Goal: Task Accomplishment & Management: Manage account settings

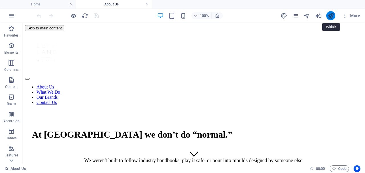
click at [330, 19] on icon "publish" at bounding box center [331, 16] width 7 height 7
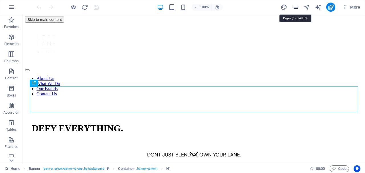
click at [294, 7] on icon "pages" at bounding box center [295, 7] width 7 height 7
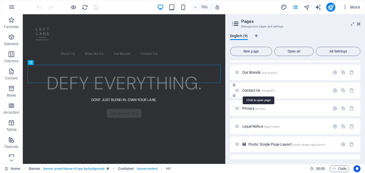
click at [255, 90] on span "Contact Us /contact-9" at bounding box center [259, 90] width 32 height 4
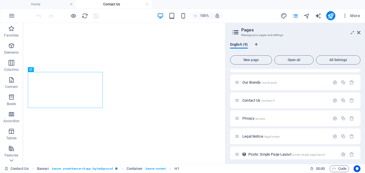
click at [360, 18] on span "More" at bounding box center [351, 16] width 18 height 6
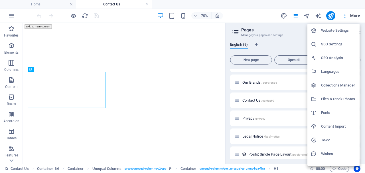
scroll to position [0, 0]
click at [249, 22] on div at bounding box center [182, 86] width 365 height 173
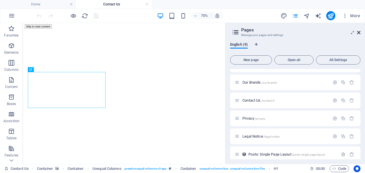
click at [360, 32] on icon at bounding box center [358, 32] width 3 height 5
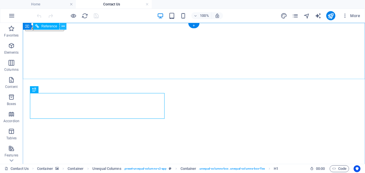
click at [63, 27] on icon at bounding box center [63, 26] width 3 height 6
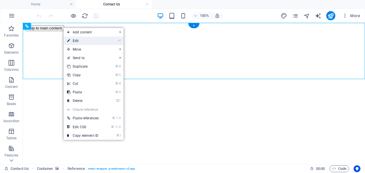
click at [73, 40] on link "⏎ Edit" at bounding box center [83, 41] width 39 height 9
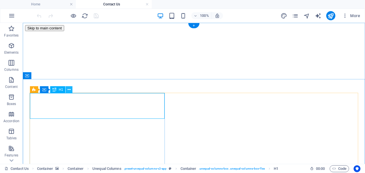
click at [70, 89] on icon at bounding box center [69, 90] width 3 height 6
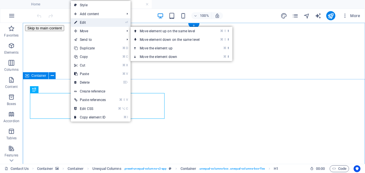
click at [98, 23] on link "⏎ Edit" at bounding box center [90, 22] width 39 height 9
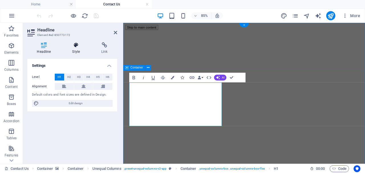
click at [71, 51] on h4 "Style" at bounding box center [77, 48] width 29 height 12
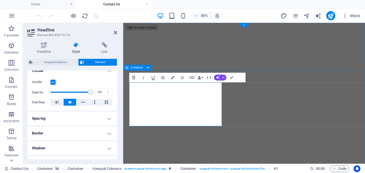
scroll to position [69, 0]
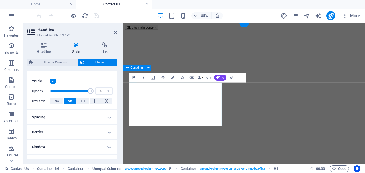
click at [111, 32] on h2 "Headline" at bounding box center [77, 29] width 80 height 5
click at [118, 32] on aside "Headline Element #ed-850773172 Headline Style Link Settings Level H1 H2 H3 H4 H…" at bounding box center [73, 93] width 100 height 141
click at [115, 32] on icon at bounding box center [115, 32] width 3 height 5
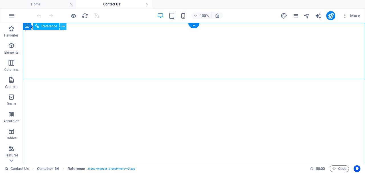
click at [62, 24] on icon at bounding box center [63, 26] width 3 height 6
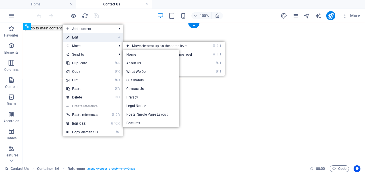
click at [75, 38] on link "⏎ Edit" at bounding box center [82, 37] width 39 height 9
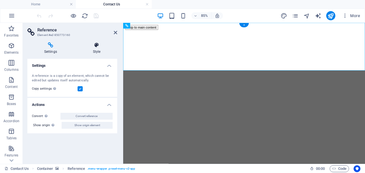
click at [94, 48] on h4 "Style" at bounding box center [96, 48] width 41 height 12
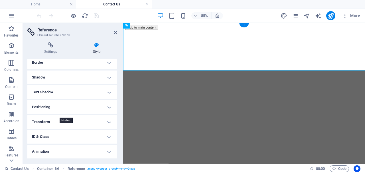
scroll to position [130, 0]
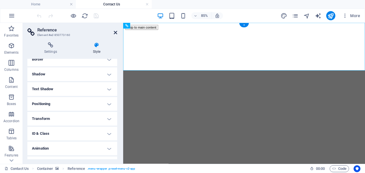
click at [114, 32] on icon at bounding box center [115, 32] width 3 height 5
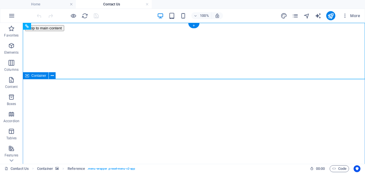
click at [54, 78] on icon at bounding box center [52, 76] width 3 height 6
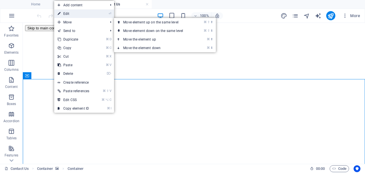
click at [87, 11] on link "⏎ Edit" at bounding box center [73, 13] width 39 height 9
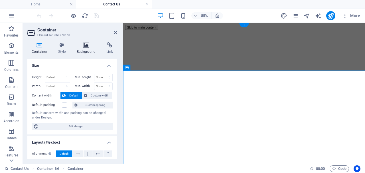
click at [83, 48] on h4 "Background" at bounding box center [87, 48] width 30 height 12
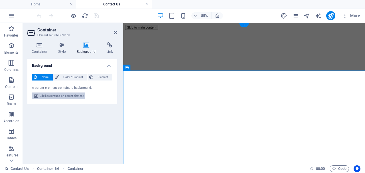
click at [63, 97] on span "Edit background on parent element" at bounding box center [62, 95] width 44 height 7
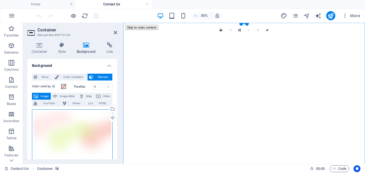
click at [68, 117] on div "Drag files here, click to choose files or select files from Files or our free s…" at bounding box center [72, 135] width 81 height 53
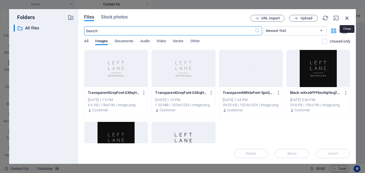
click at [349, 17] on icon "button" at bounding box center [347, 18] width 6 height 6
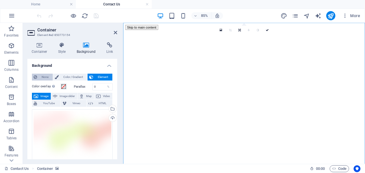
click at [44, 77] on span "None" at bounding box center [45, 77] width 12 height 7
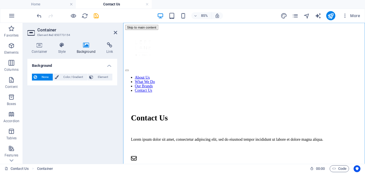
click at [117, 31] on aside "Container Element #ed-850773154 Container Style Background Link Size Height Def…" at bounding box center [73, 93] width 100 height 141
click at [115, 31] on icon at bounding box center [115, 32] width 3 height 5
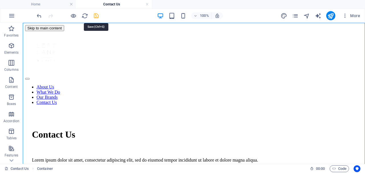
click at [94, 13] on icon "save" at bounding box center [96, 16] width 7 height 7
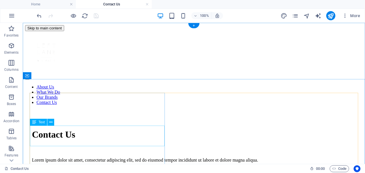
click at [73, 158] on div "Lorem ipsum dolor sit amet, consectetur adipiscing elit, sed do eiusmod tempor …" at bounding box center [194, 160] width 324 height 5
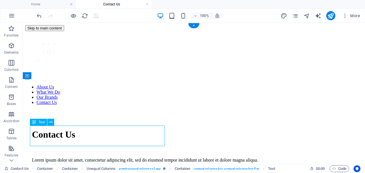
click at [73, 158] on div "Lorem ipsum dolor sit amet, consectetur adipiscing elit, sed do eiusmod tempor …" at bounding box center [194, 160] width 324 height 5
click at [73, 130] on div "Drag here to replace the existing content. Press “Ctrl” if you want to create a…" at bounding box center [194, 93] width 342 height 141
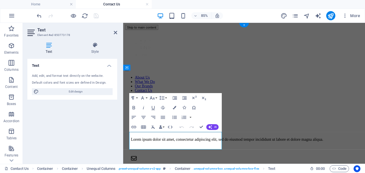
click at [73, 130] on div "Text Add, edit, and format text directly on the website. Default colors and fon…" at bounding box center [72, 109] width 90 height 100
click at [182, 163] on p "Lorem ipsum dolor sit amet, consectetur adipiscing elit, sed do eiusmod tempor …" at bounding box center [265, 160] width 267 height 5
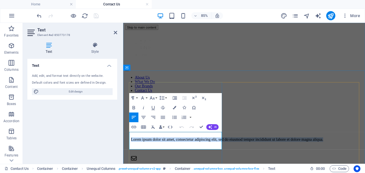
click at [182, 163] on p "Lorem ipsum dolor sit amet, consectetur adipiscing elit, sed do eiusmod tempor …" at bounding box center [265, 160] width 267 height 5
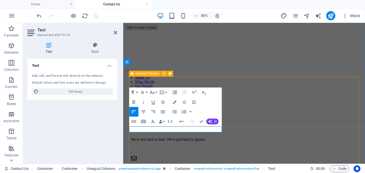
scroll to position [40, 0]
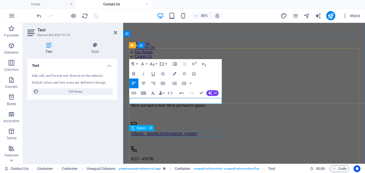
click at [155, 131] on div "Spacer" at bounding box center [143, 128] width 28 height 6
click at [170, 147] on div "Contact Us We're not hard to find. We're just hard to ignore. hello@leftlanebev…" at bounding box center [265, 158] width 267 height 139
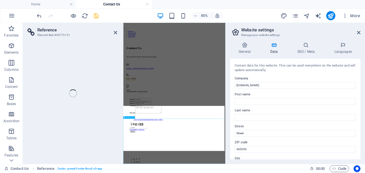
scroll to position [48, 0]
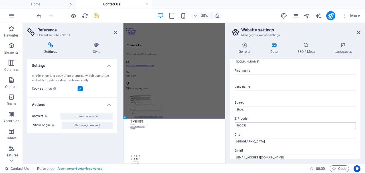
scroll to position [23, 0]
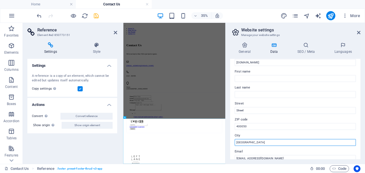
click at [270, 141] on input "Berlin" at bounding box center [295, 142] width 121 height 7
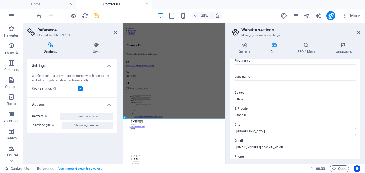
scroll to position [34, 0]
type input "Mumbai"
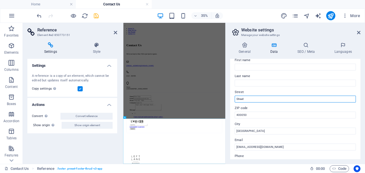
click at [274, 99] on input "Street" at bounding box center [295, 99] width 121 height 7
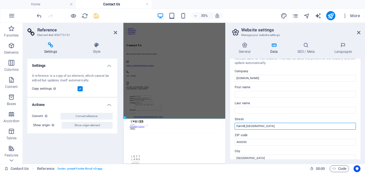
scroll to position [5, 0]
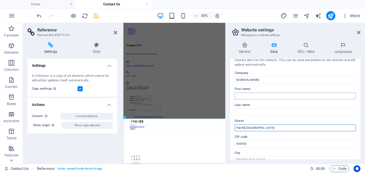
type input "Pali Hill, Bandra West"
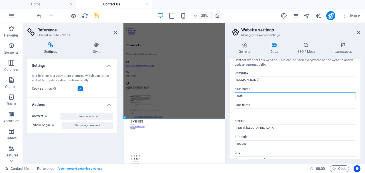
type input "Yash"
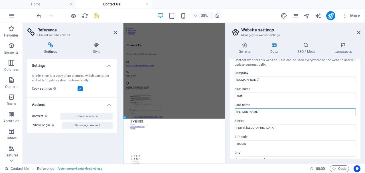
type input "Tindwani"
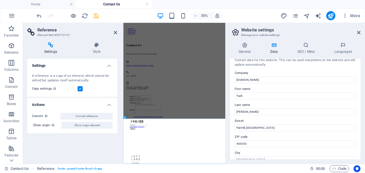
click at [229, 103] on div "General Data SEO / Meta Languages Website name Left Lane Beverages Logo Drag fi…" at bounding box center [296, 101] width 140 height 126
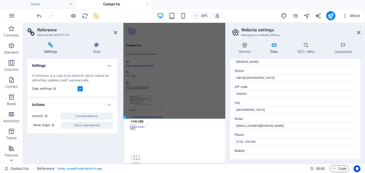
scroll to position [64, 0]
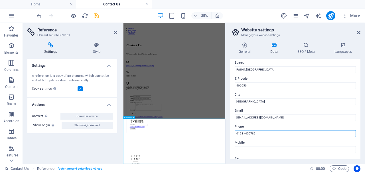
drag, startPoint x: 380, startPoint y: 157, endPoint x: 413, endPoint y: 339, distance: 185.3
drag, startPoint x: 269, startPoint y: 133, endPoint x: 235, endPoint y: 132, distance: 34.8
click at [235, 132] on div "Contact data for this website. This can be used everywhere on the website and w…" at bounding box center [295, 109] width 130 height 100
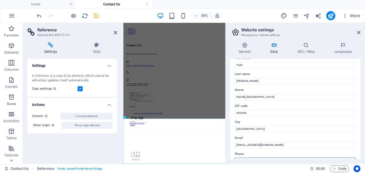
scroll to position [10, 0]
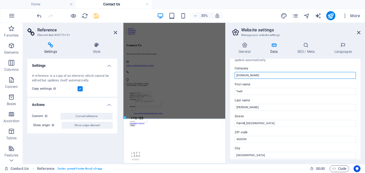
drag, startPoint x: 279, startPoint y: 74, endPoint x: 233, endPoint y: 74, distance: 46.5
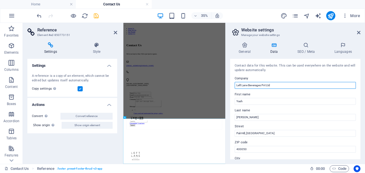
scroll to position [0, 0]
type input "Left Lane Beverages Pvt Ltd"
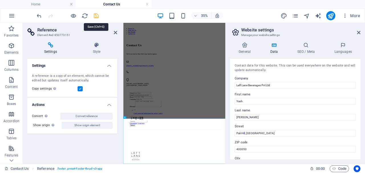
drag, startPoint x: 96, startPoint y: 14, endPoint x: 204, endPoint y: 111, distance: 144.3
click at [96, 14] on icon "save" at bounding box center [96, 16] width 7 height 7
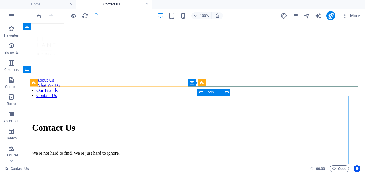
scroll to position [6, 0]
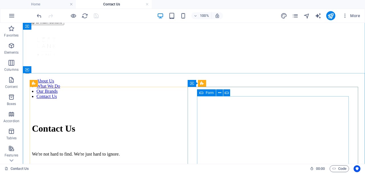
click at [211, 94] on span "Form" at bounding box center [210, 92] width 8 height 3
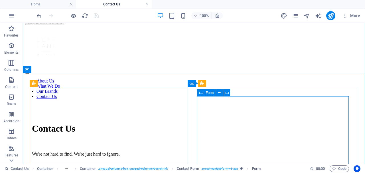
click at [204, 93] on div "Form" at bounding box center [206, 92] width 19 height 7
click at [221, 93] on icon at bounding box center [219, 93] width 3 height 6
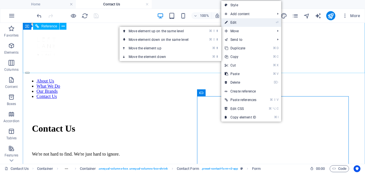
click at [236, 23] on link "⏎ Edit" at bounding box center [240, 22] width 39 height 9
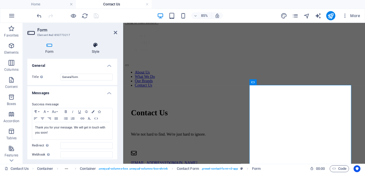
scroll to position [0, 0]
click at [100, 76] on input "General form" at bounding box center [86, 77] width 52 height 7
click at [96, 65] on h4 "General" at bounding box center [72, 64] width 90 height 10
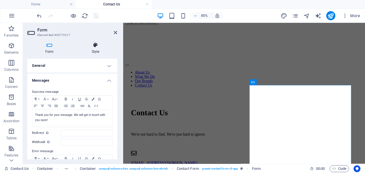
click at [95, 45] on icon at bounding box center [95, 45] width 43 height 6
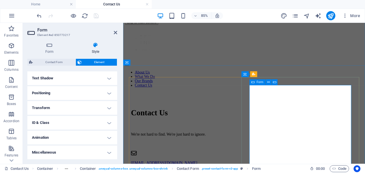
scroll to position [152, 0]
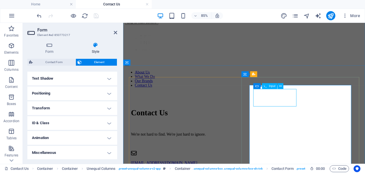
click at [269, 87] on div "Input" at bounding box center [269, 86] width 15 height 6
click at [258, 86] on div "Input" at bounding box center [258, 86] width 11 height 6
click at [279, 86] on icon at bounding box center [280, 86] width 3 height 5
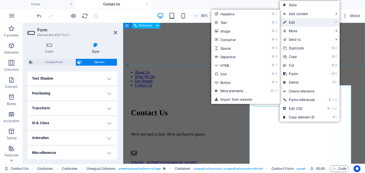
click at [295, 21] on link "⏎ Edit" at bounding box center [299, 22] width 39 height 9
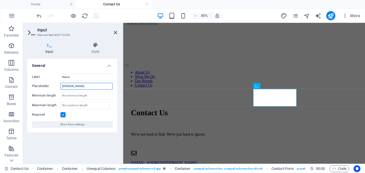
drag, startPoint x: 92, startPoint y: 86, endPoint x: 49, endPoint y: 86, distance: 42.8
click at [49, 86] on div "Placeholder Brian Clark" at bounding box center [72, 86] width 81 height 7
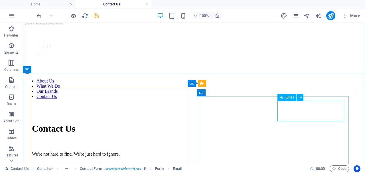
click at [292, 97] on span "Email" at bounding box center [290, 97] width 9 height 3
click at [301, 97] on icon at bounding box center [300, 97] width 3 height 6
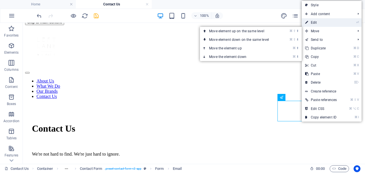
click at [326, 23] on link "⏎ Edit" at bounding box center [321, 22] width 39 height 9
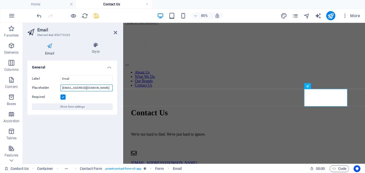
drag, startPoint x: 105, startPoint y: 86, endPoint x: 112, endPoint y: 90, distance: 9.0
click at [112, 90] on input "example@youremail.com" at bounding box center [86, 87] width 52 height 7
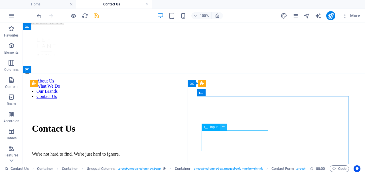
click at [223, 128] on icon at bounding box center [223, 127] width 3 height 6
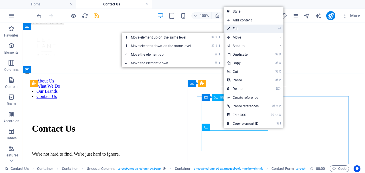
click at [248, 32] on link "⏎ Edit" at bounding box center [243, 29] width 39 height 9
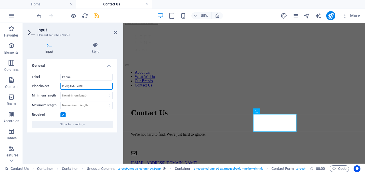
drag, startPoint x: 90, startPoint y: 86, endPoint x: 39, endPoint y: 86, distance: 50.8
click at [39, 86] on div "Placeholder (123) 456 - 7890" at bounding box center [72, 86] width 81 height 7
click at [96, 49] on h4 "Style" at bounding box center [96, 48] width 44 height 12
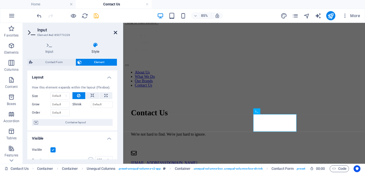
click at [115, 32] on icon at bounding box center [115, 32] width 3 height 5
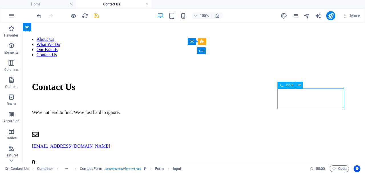
scroll to position [48, 0]
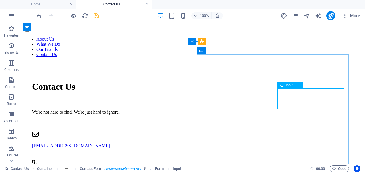
click at [292, 87] on span "Input" at bounding box center [290, 84] width 8 height 3
click at [299, 84] on icon at bounding box center [299, 85] width 3 height 6
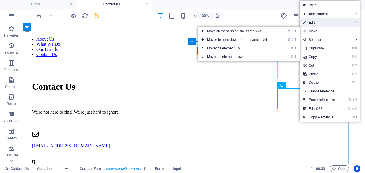
click at [318, 23] on link "⏎ Edit" at bounding box center [319, 22] width 39 height 9
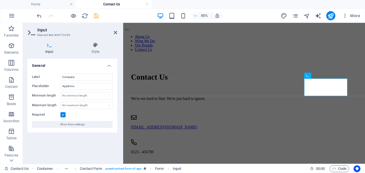
click at [63, 114] on label at bounding box center [62, 114] width 5 height 5
click at [0, 0] on input "Required" at bounding box center [0, 0] width 0 height 0
drag, startPoint x: 80, startPoint y: 84, endPoint x: 43, endPoint y: 84, distance: 38.0
click at [43, 84] on div "Placeholder Apple Inc." at bounding box center [72, 86] width 81 height 7
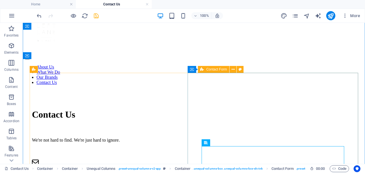
scroll to position [7, 0]
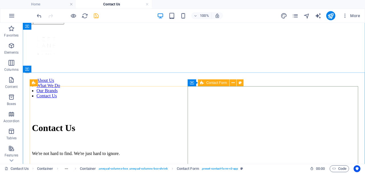
click at [202, 84] on icon at bounding box center [202, 82] width 4 height 7
click at [239, 82] on button at bounding box center [240, 82] width 7 height 7
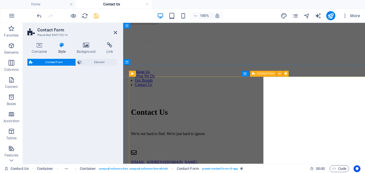
select select "rem"
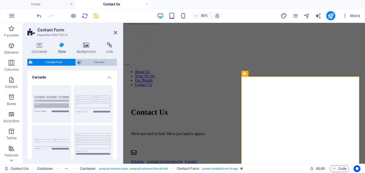
scroll to position [0, 0]
click at [89, 60] on span "Element" at bounding box center [99, 62] width 32 height 7
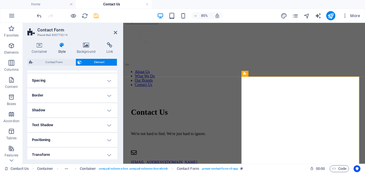
scroll to position [102, 0]
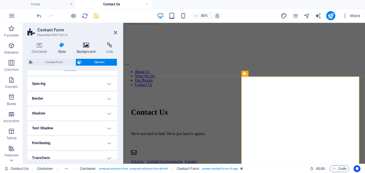
click at [83, 47] on icon at bounding box center [86, 45] width 28 height 6
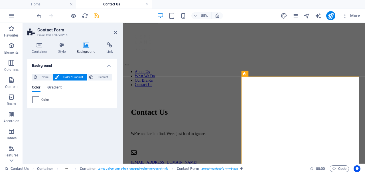
click at [37, 101] on span at bounding box center [36, 100] width 6 height 6
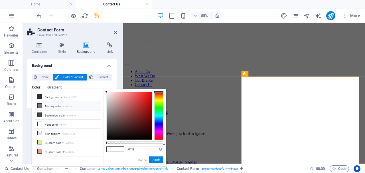
click at [39, 106] on icon at bounding box center [40, 106] width 4 height 4
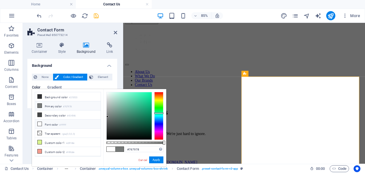
click at [43, 125] on li "Font color #ffffff" at bounding box center [68, 124] width 66 height 9
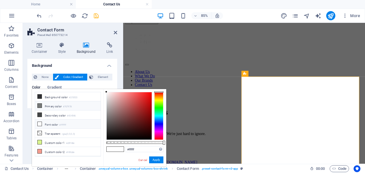
click at [47, 105] on li "Primary color #767978" at bounding box center [68, 105] width 66 height 9
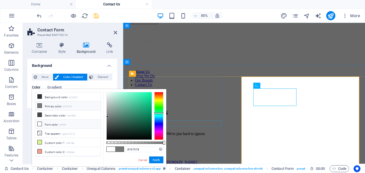
click at [38, 124] on icon at bounding box center [40, 124] width 4 height 4
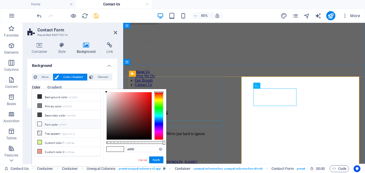
click at [38, 124] on icon at bounding box center [40, 124] width 4 height 4
click at [43, 107] on li "Primary color #767978" at bounding box center [68, 105] width 66 height 9
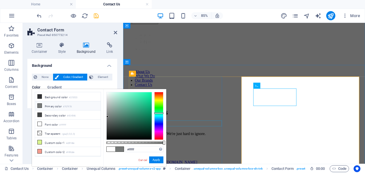
type input "#767978"
click at [114, 32] on icon at bounding box center [115, 32] width 3 height 5
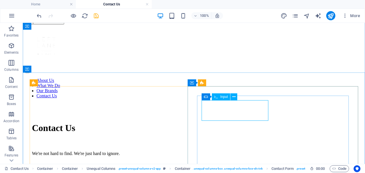
click at [222, 96] on span "Input" at bounding box center [224, 96] width 8 height 3
click at [233, 96] on icon at bounding box center [234, 97] width 3 height 6
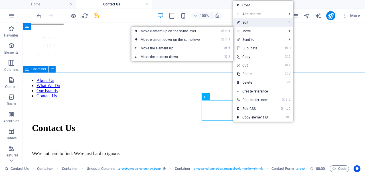
click at [247, 25] on link "⏎ Edit" at bounding box center [252, 22] width 39 height 9
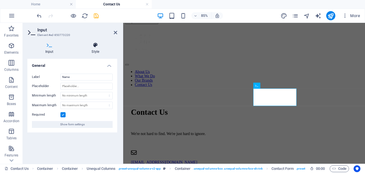
click at [95, 47] on icon at bounding box center [96, 45] width 44 height 6
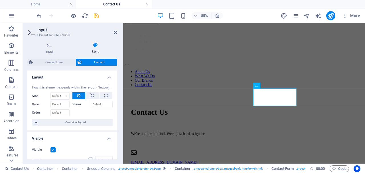
scroll to position [0, 0]
click at [86, 121] on span "Container layout" at bounding box center [75, 122] width 71 height 7
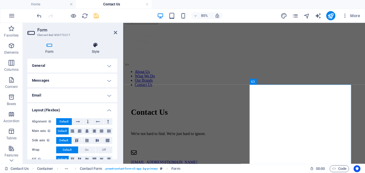
click at [94, 46] on icon at bounding box center [95, 45] width 43 height 6
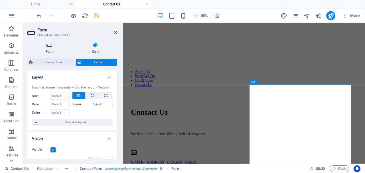
click at [48, 44] on icon at bounding box center [49, 45] width 44 height 6
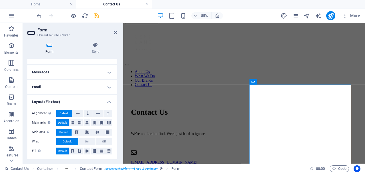
scroll to position [8, 0]
click at [106, 100] on h4 "Layout (Flexbox)" at bounding box center [72, 100] width 90 height 10
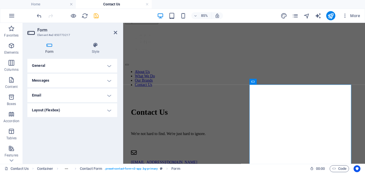
click at [107, 95] on h4 "Email" at bounding box center [72, 95] width 90 height 14
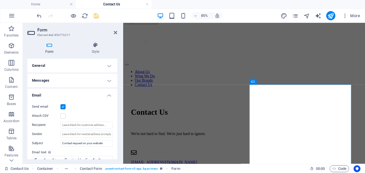
click at [109, 78] on h4 "Messages" at bounding box center [72, 81] width 90 height 14
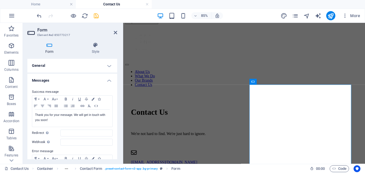
click at [107, 71] on h4 "General" at bounding box center [72, 66] width 90 height 14
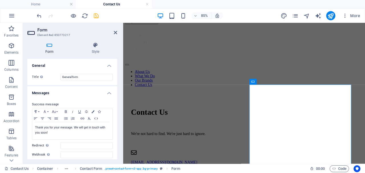
click at [108, 68] on h4 "General" at bounding box center [72, 64] width 90 height 10
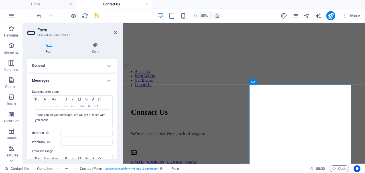
click at [109, 78] on h4 "Messages" at bounding box center [72, 79] width 90 height 10
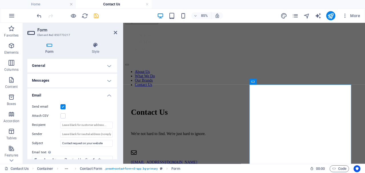
click at [109, 96] on h4 "Email" at bounding box center [72, 93] width 90 height 10
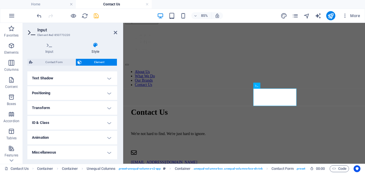
scroll to position [152, 0]
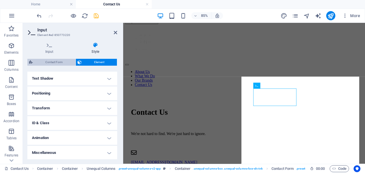
click at [54, 60] on span "Contact Form" at bounding box center [54, 62] width 39 height 7
select select "rem"
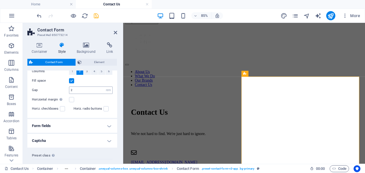
scroll to position [120, 0]
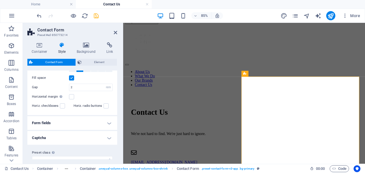
click at [74, 126] on h4 "Form fields" at bounding box center [72, 123] width 90 height 14
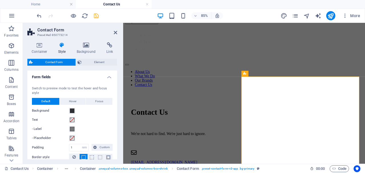
scroll to position [166, 0]
click at [72, 119] on span at bounding box center [72, 119] width 5 height 5
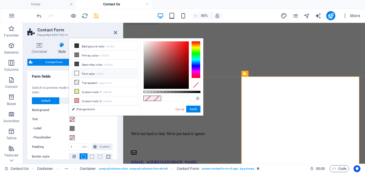
click at [75, 73] on icon at bounding box center [77, 73] width 4 height 4
type input "#ffffff"
click at [82, 132] on div "Switch to preview mode to test the hover and focus style Default Hover Focus Ba…" at bounding box center [72, 142] width 92 height 124
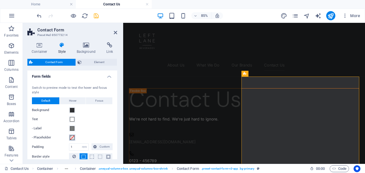
click at [72, 138] on span at bounding box center [72, 137] width 5 height 5
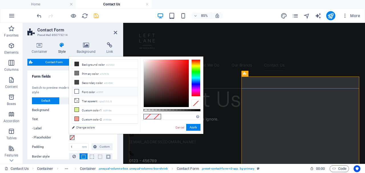
click at [80, 91] on li "Font color #ffffff" at bounding box center [105, 91] width 66 height 9
type input "#ffffff"
click at [55, 114] on div "Switch to preview mode to test the hover and focus style Default Hover Focus Ba…" at bounding box center [72, 142] width 92 height 124
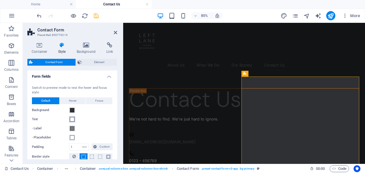
click at [70, 117] on span at bounding box center [72, 119] width 5 height 5
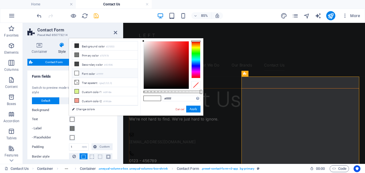
click at [106, 74] on li "Font color #ffffff" at bounding box center [105, 73] width 66 height 9
click at [192, 108] on button "Apply" at bounding box center [193, 109] width 14 height 7
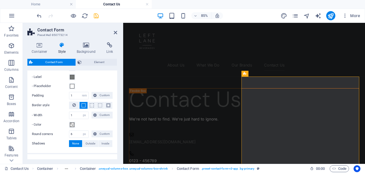
scroll to position [218, 0]
click at [74, 126] on span at bounding box center [72, 124] width 5 height 5
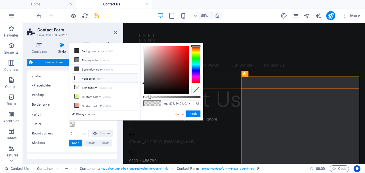
click at [80, 78] on li "Font color #ffffff" at bounding box center [105, 78] width 66 height 9
type input "rgba(255, 255, 255, 0.1)"
click at [177, 113] on link "Cancel" at bounding box center [180, 114] width 10 height 4
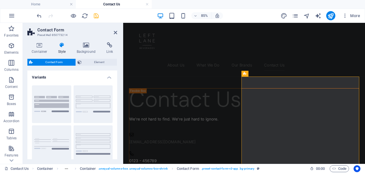
scroll to position [0, 0]
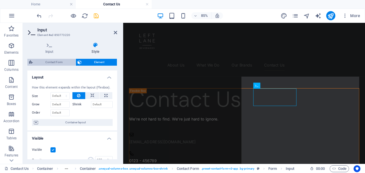
click at [51, 59] on span "Contact Form" at bounding box center [54, 62] width 39 height 7
select select "rem"
select select "px"
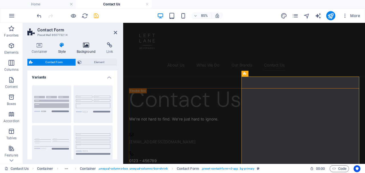
click at [89, 48] on h4 "Background" at bounding box center [87, 48] width 30 height 12
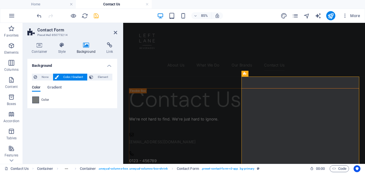
click at [36, 100] on span at bounding box center [36, 100] width 6 height 6
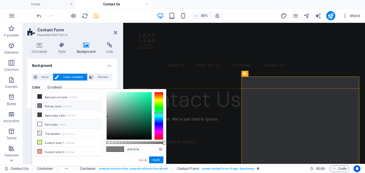
click at [45, 122] on li "Font color #ffffff" at bounding box center [68, 124] width 66 height 9
type input "#ffffff"
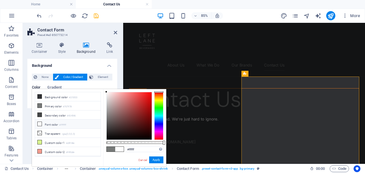
click at [95, 61] on h4 "Background" at bounding box center [72, 64] width 90 height 10
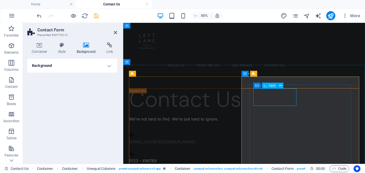
click at [257, 87] on div "Form Input" at bounding box center [269, 86] width 33 height 6
click at [280, 86] on icon at bounding box center [280, 85] width 3 height 5
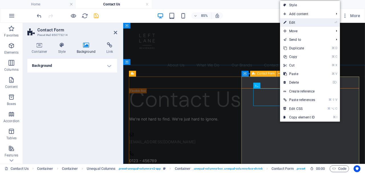
click at [295, 25] on link "⏎ Edit" at bounding box center [299, 22] width 39 height 9
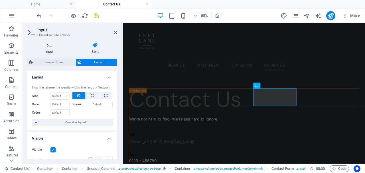
click at [56, 51] on h4 "Input" at bounding box center [50, 48] width 47 height 12
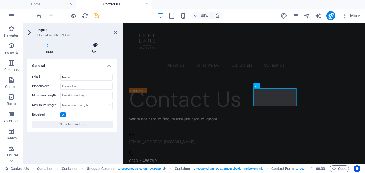
click at [93, 49] on h4 "Style" at bounding box center [96, 48] width 44 height 12
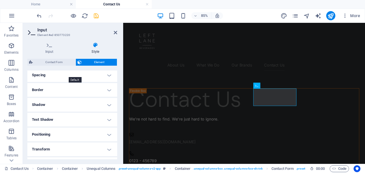
scroll to position [116, 0]
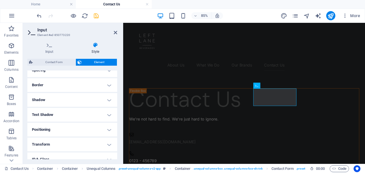
click at [96, 73] on h4 "Spacing" at bounding box center [72, 70] width 90 height 14
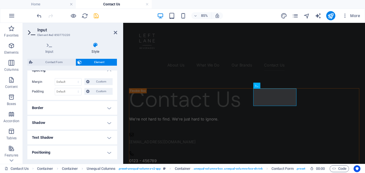
click at [93, 106] on h4 "Border" at bounding box center [72, 108] width 90 height 14
click at [93, 107] on h4 "Shadow" at bounding box center [72, 108] width 90 height 14
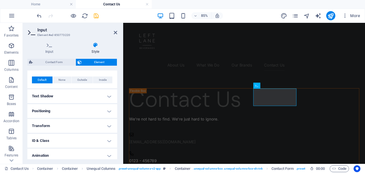
click at [94, 97] on h4 "Text Shadow" at bounding box center [72, 96] width 90 height 14
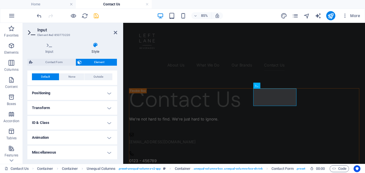
click at [94, 97] on h4 "Positioning" at bounding box center [72, 93] width 90 height 14
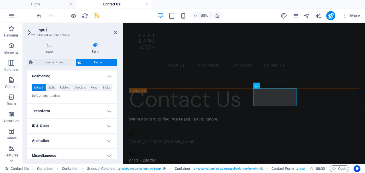
click at [96, 109] on h4 "Transform" at bounding box center [72, 111] width 90 height 14
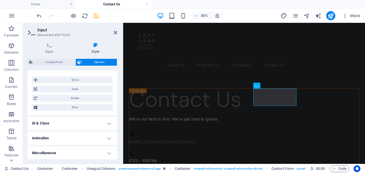
click at [99, 122] on h4 "ID & Class" at bounding box center [72, 123] width 90 height 14
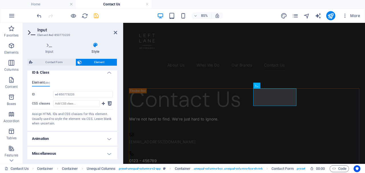
click at [93, 144] on h4 "Animation" at bounding box center [72, 139] width 90 height 14
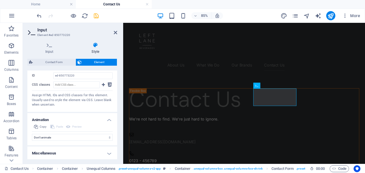
scroll to position [353, 0]
click at [93, 150] on h4 "Miscellaneous" at bounding box center [72, 154] width 90 height 14
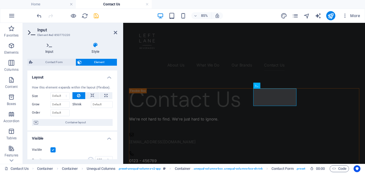
scroll to position [0, 0]
click at [40, 58] on div "Input Style General Label Name Placeholder Minimum length No minimum length cha…" at bounding box center [72, 100] width 90 height 117
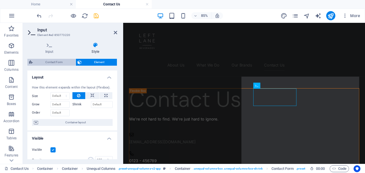
click at [41, 60] on span "Contact Form" at bounding box center [54, 62] width 39 height 7
select select "rem"
select select "px"
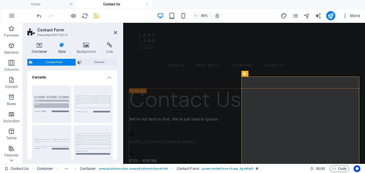
click at [43, 47] on icon at bounding box center [39, 45] width 24 height 6
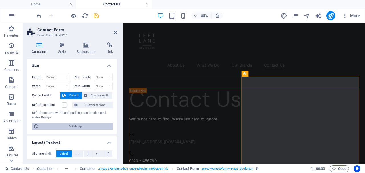
click at [72, 124] on span "Edit design" at bounding box center [76, 126] width 70 height 7
select select "rem"
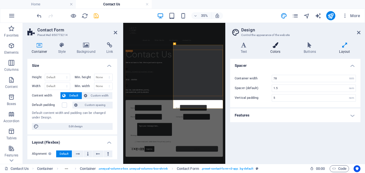
click at [277, 44] on icon at bounding box center [275, 45] width 31 height 6
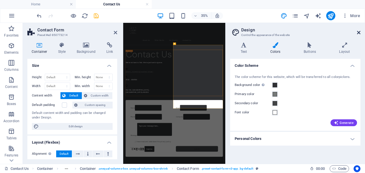
click at [358, 32] on icon at bounding box center [358, 32] width 3 height 5
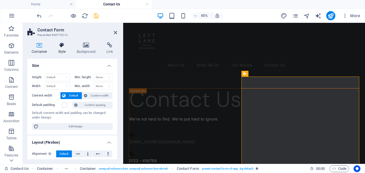
click at [64, 46] on icon at bounding box center [62, 45] width 16 height 6
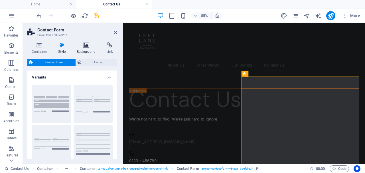
click at [84, 50] on h4 "Background" at bounding box center [87, 48] width 30 height 12
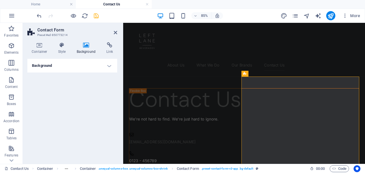
click at [96, 63] on h4 "Background" at bounding box center [72, 66] width 90 height 14
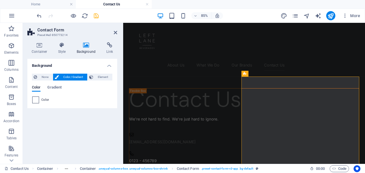
click at [35, 101] on span at bounding box center [36, 100] width 6 height 6
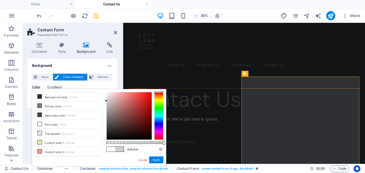
type input "#c6c6c6"
drag, startPoint x: 105, startPoint y: 91, endPoint x: 105, endPoint y: 102, distance: 11.4
click at [105, 102] on div at bounding box center [106, 102] width 2 height 2
click at [158, 159] on button "Apply" at bounding box center [156, 159] width 14 height 7
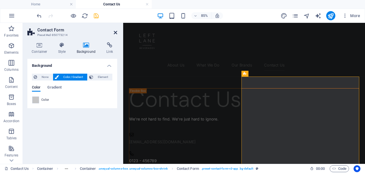
click at [116, 34] on icon at bounding box center [115, 32] width 3 height 5
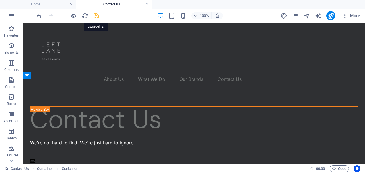
click at [98, 16] on icon "save" at bounding box center [96, 16] width 7 height 7
